Goal: Task Accomplishment & Management: Complete application form

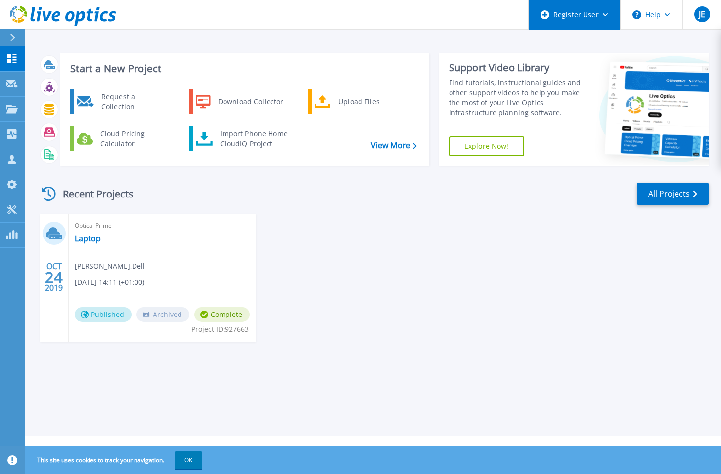
click at [596, 17] on div "Register User" at bounding box center [573, 15] width 91 height 30
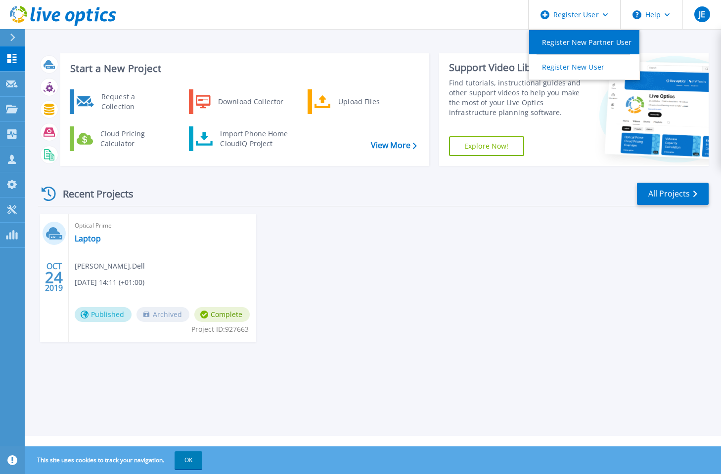
click at [590, 45] on link "Register New Partner User" at bounding box center [584, 42] width 110 height 24
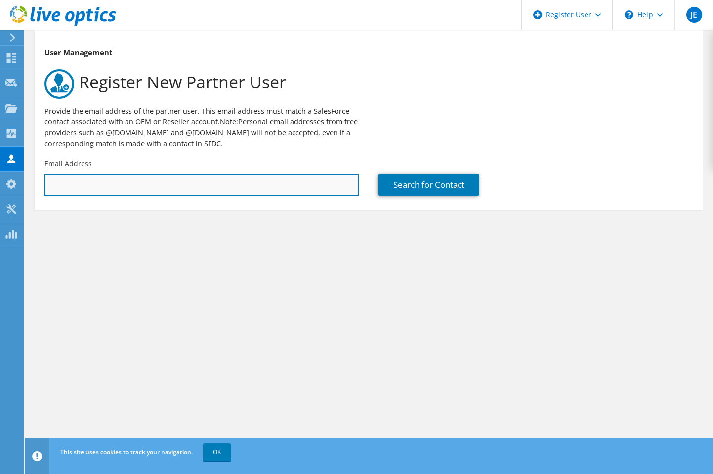
click at [342, 192] on input "text" at bounding box center [201, 185] width 314 height 22
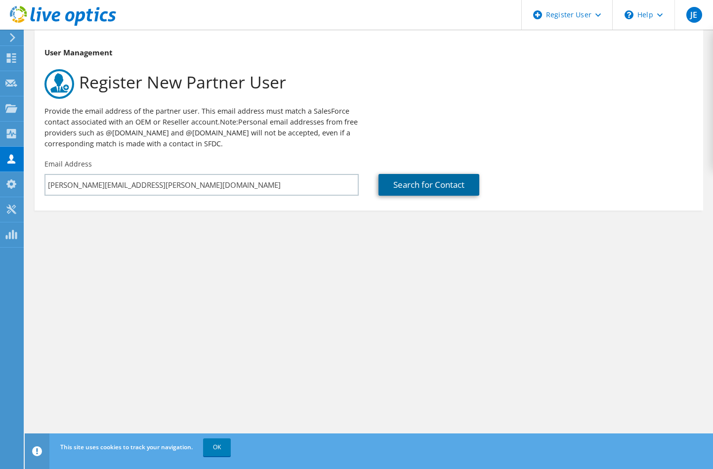
click at [443, 189] on link "Search for Contact" at bounding box center [429, 185] width 101 height 22
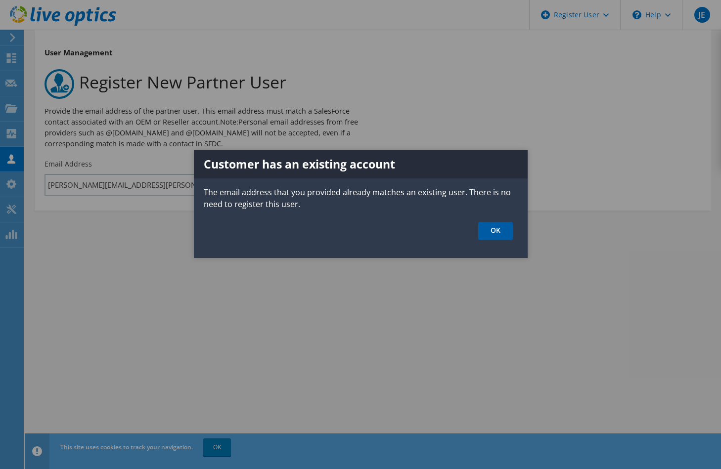
click at [490, 231] on link "OK" at bounding box center [495, 231] width 35 height 18
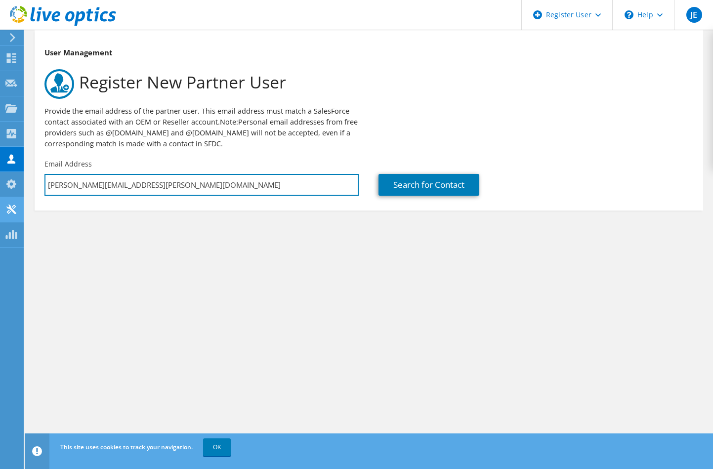
drag, startPoint x: 91, startPoint y: 192, endPoint x: 12, endPoint y: 216, distance: 83.0
click at [12, 216] on div "JE Dell User [PERSON_NAME] [EMAIL_ADDRESS][PERSON_NAME][DOMAIN_NAME] Dell My Pr…" at bounding box center [356, 234] width 713 height 469
type input "[PERSON_NAME][EMAIL_ADDRESS][DOMAIN_NAME]"
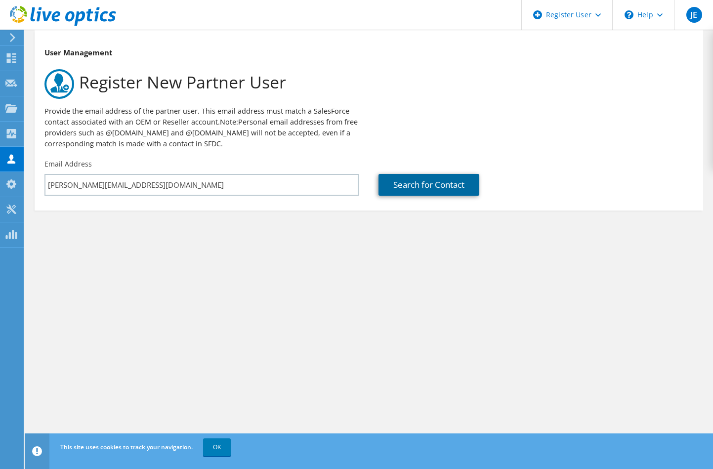
click at [469, 180] on link "Search for Contact" at bounding box center [429, 185] width 101 height 22
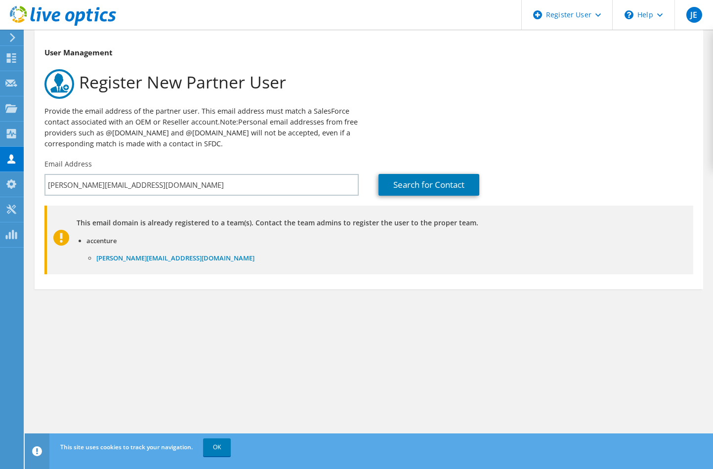
drag, startPoint x: 187, startPoint y: 262, endPoint x: 98, endPoint y: 269, distance: 89.2
click at [96, 271] on div "This email domain is already registered to a team(s). Contact the team admins t…" at bounding box center [370, 240] width 646 height 69
copy link "[PERSON_NAME][EMAIL_ADDRESS][DOMAIN_NAME]"
